Goal: Task Accomplishment & Management: Manage account settings

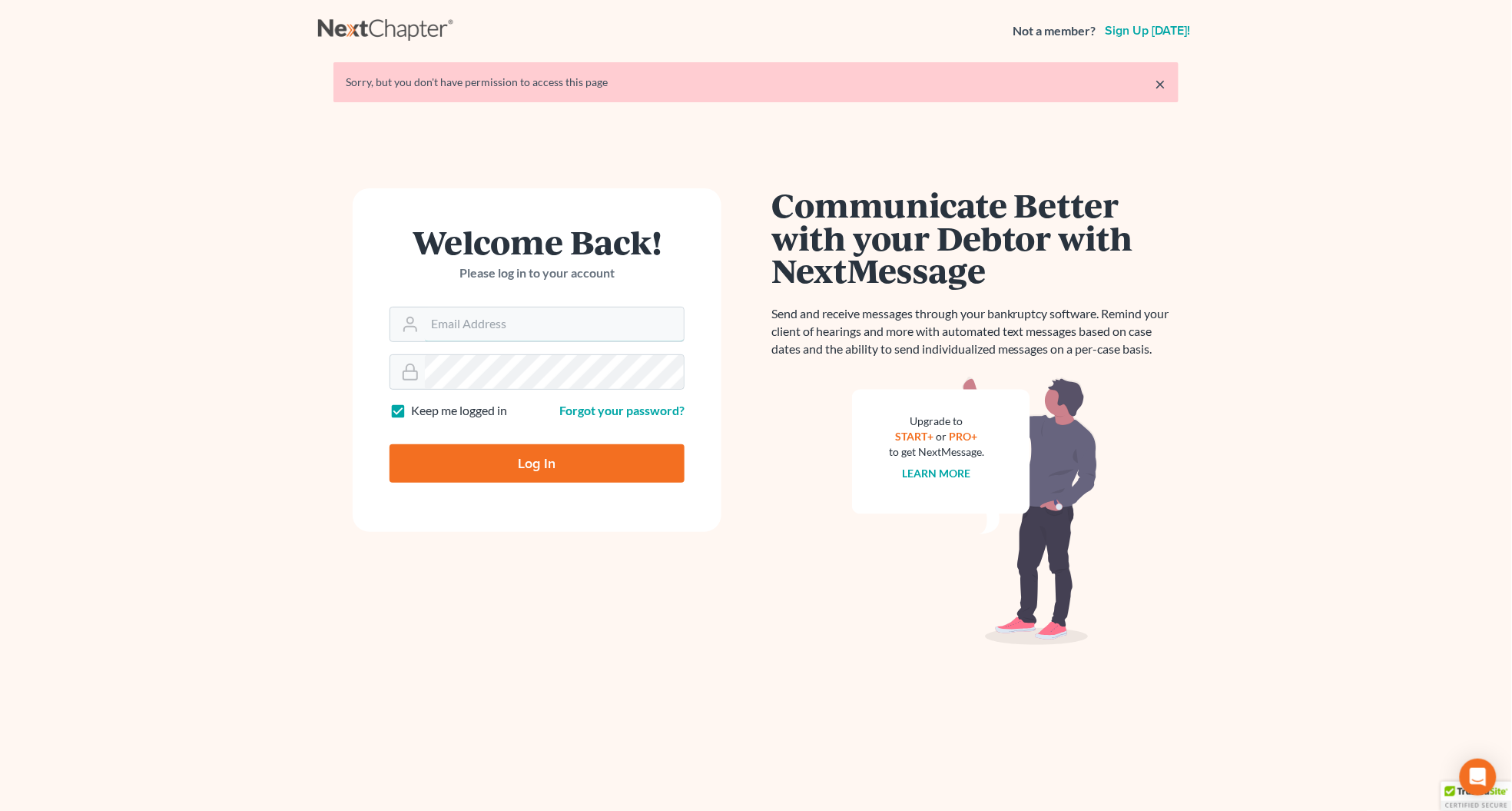
type input "[PERSON_NAME][EMAIL_ADDRESS][DOMAIN_NAME]"
click at [527, 467] on input "Log In" at bounding box center [537, 463] width 295 height 38
type input "Thinking..."
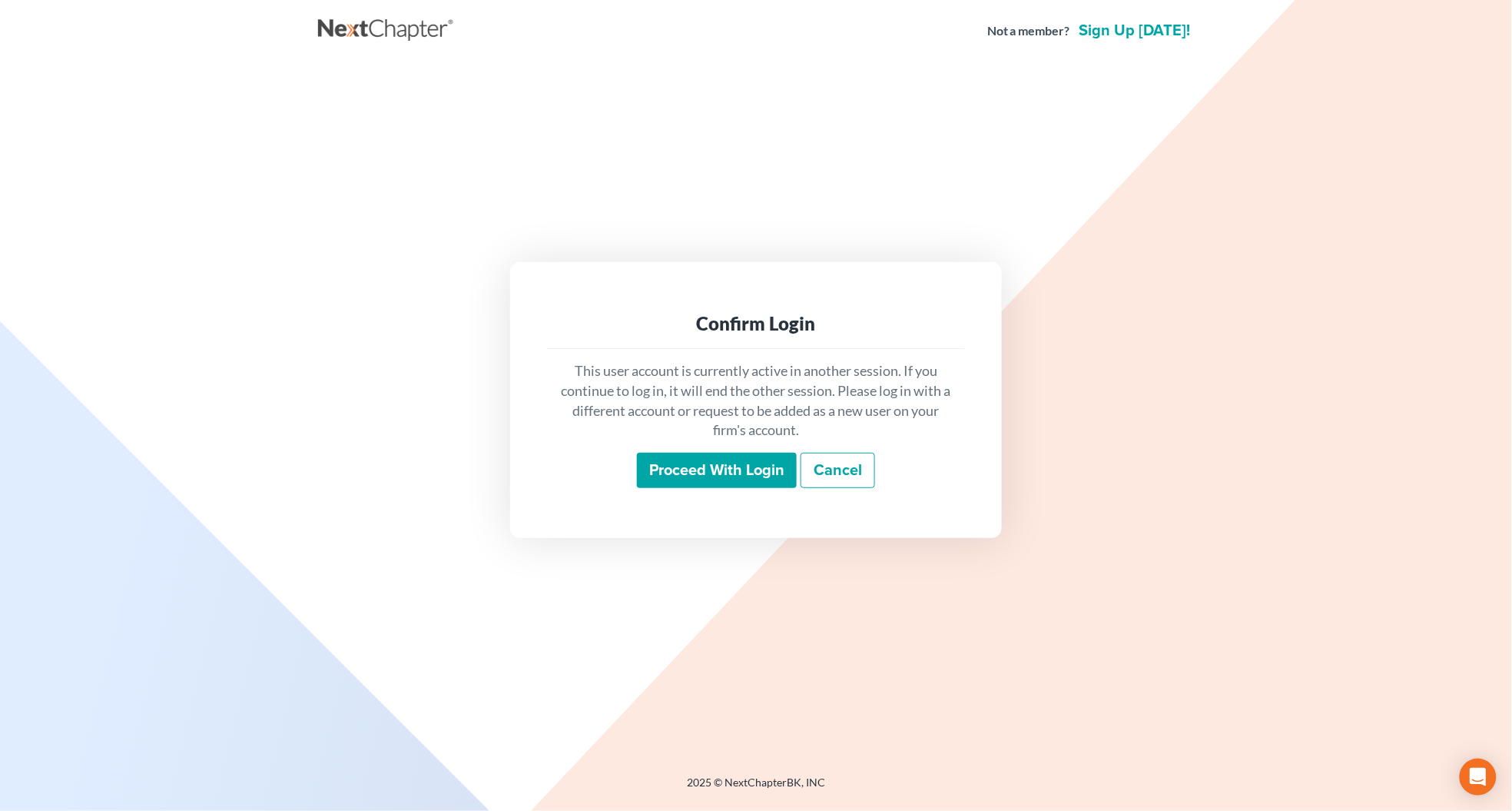
click at [688, 462] on input "Proceed with login" at bounding box center [716, 470] width 160 height 35
